Goal: Information Seeking & Learning: Learn about a topic

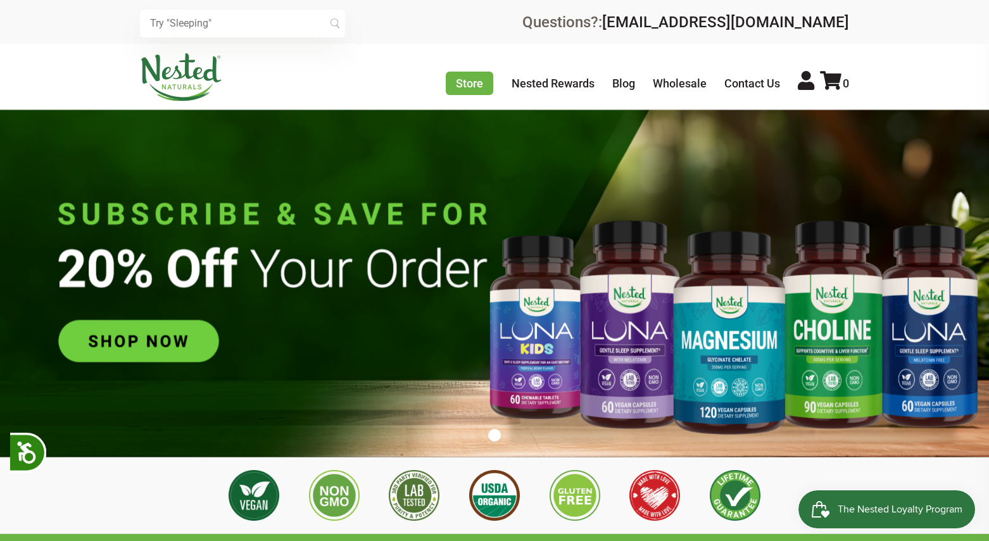
scroll to position [0, 445]
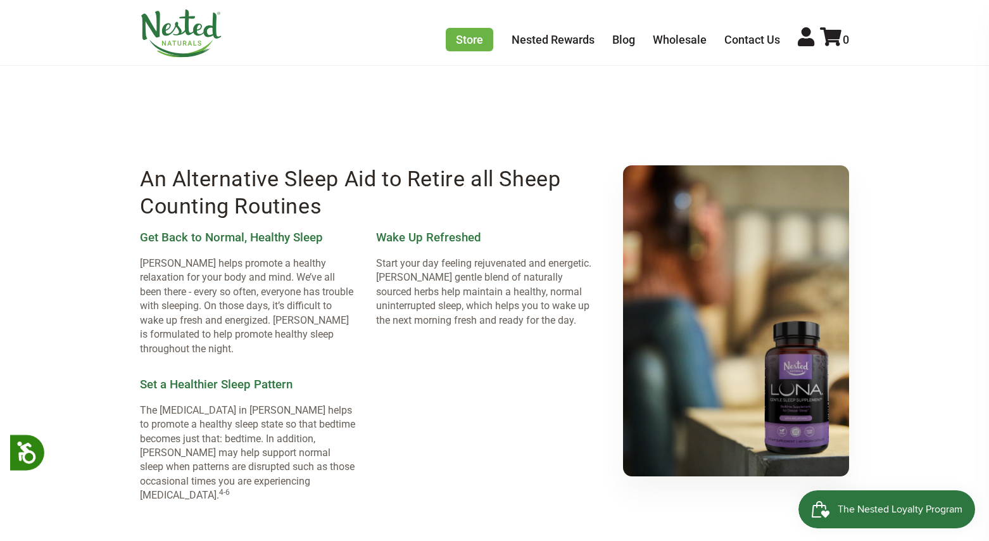
scroll to position [1623, 0]
